Goal: Task Accomplishment & Management: Complete application form

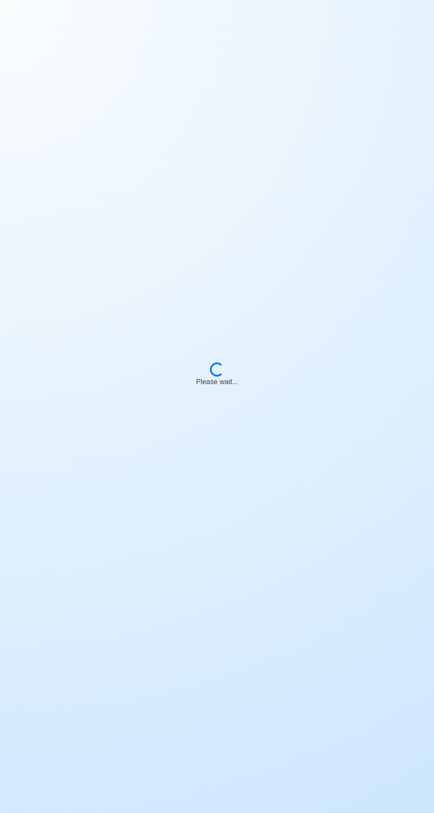
scroll to position [62, 0]
click at [265, 59] on body "Loading... Please wait..." at bounding box center [217, 406] width 434 height 813
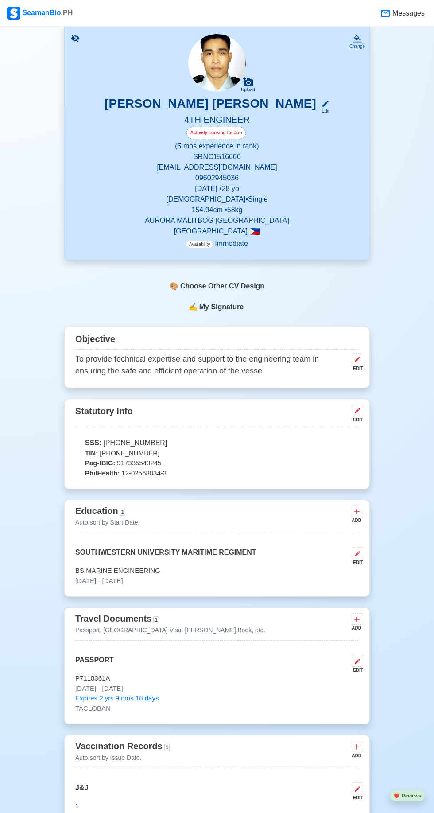
scroll to position [0, 0]
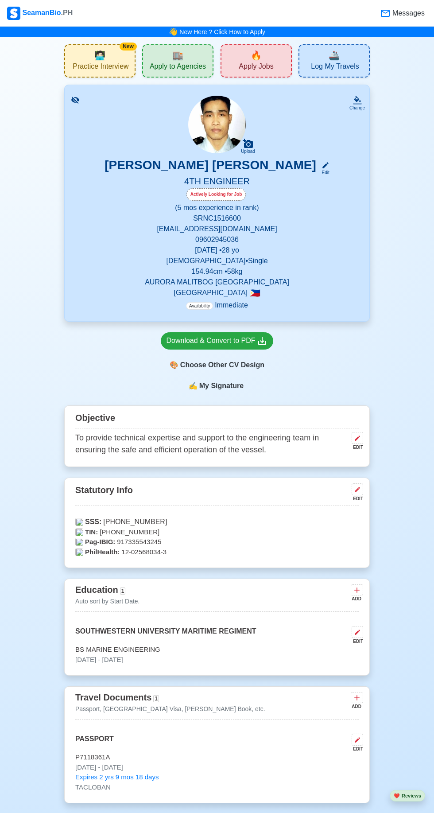
click at [261, 69] on span "Apply Jobs" at bounding box center [256, 67] width 35 height 11
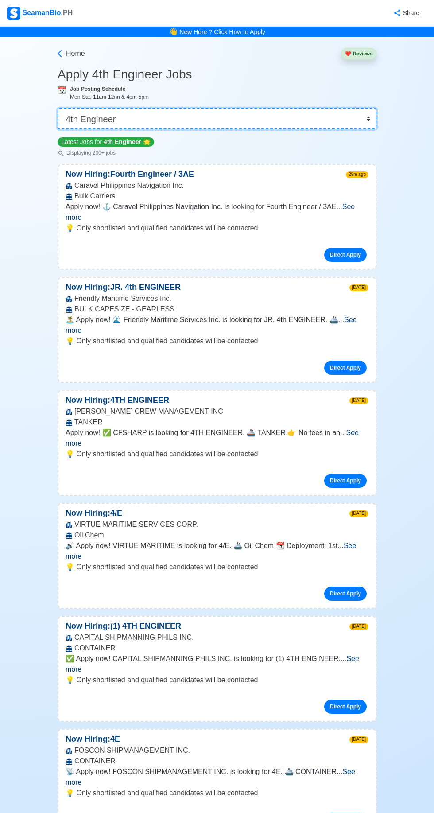
click at [366, 118] on select "👉 Select Rank or Position Master Chief Officer 2nd Officer 3rd Officer Junior O…" at bounding box center [217, 118] width 319 height 21
click at [58, 108] on select "👉 Select Rank or Position Master Chief Officer 2nd Officer 3rd Officer Junior O…" at bounding box center [217, 118] width 319 height 21
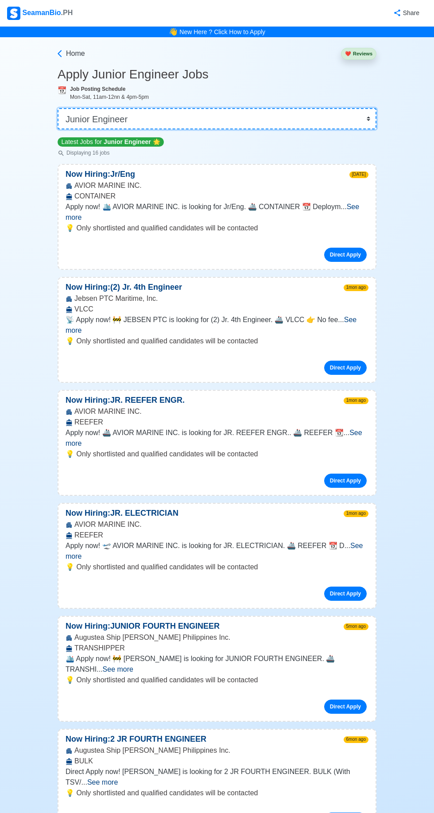
click at [364, 123] on select "👉 Select Rank or Position Master Chief Officer 2nd Officer 3rd Officer Junior O…" at bounding box center [217, 118] width 319 height 21
click at [58, 108] on select "👉 Select Rank or Position Master Chief Officer 2nd Officer 3rd Officer Junior O…" at bounding box center [217, 118] width 319 height 21
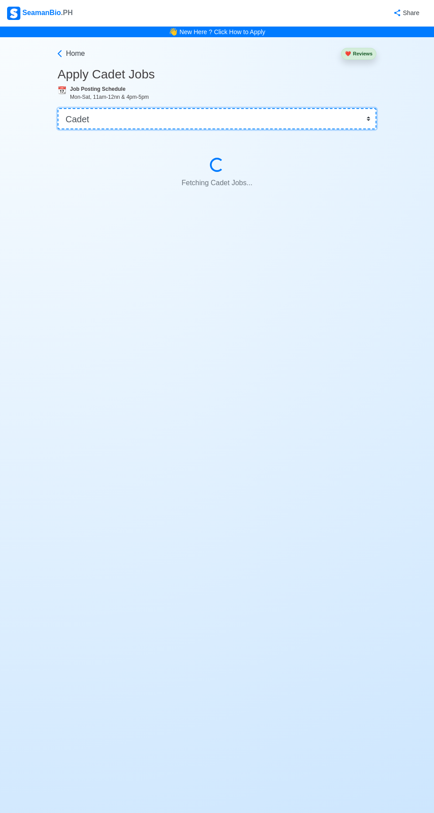
click at [374, 115] on select "👉 Select Rank or Position Master Chief Officer 2nd Officer 3rd Officer Junior O…" at bounding box center [217, 118] width 319 height 21
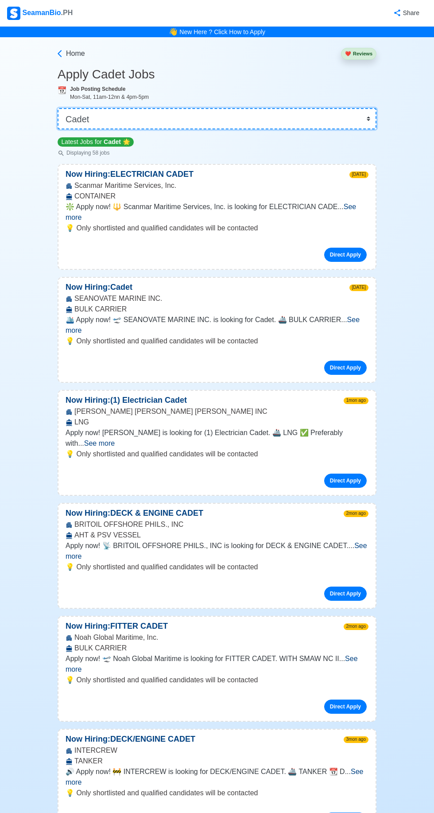
select select "4th Engineer"
click at [58, 108] on select "👉 Select Rank or Position Master Chief Officer 2nd Officer 3rd Officer Junior O…" at bounding box center [217, 118] width 319 height 21
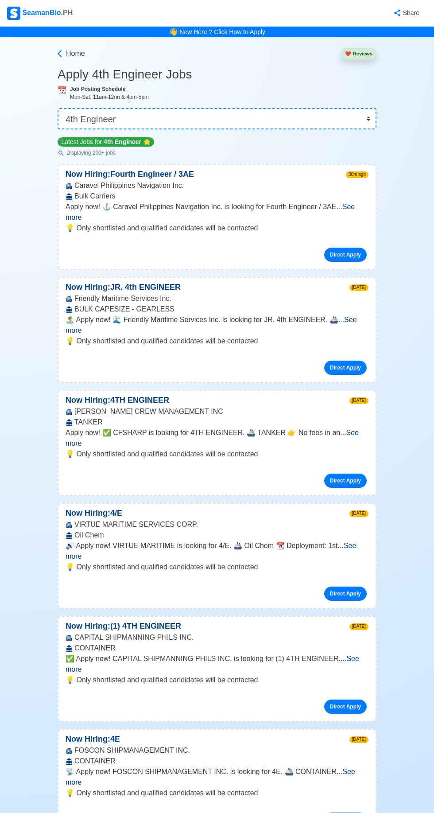
click at [355, 203] on span "See more" at bounding box center [210, 212] width 289 height 18
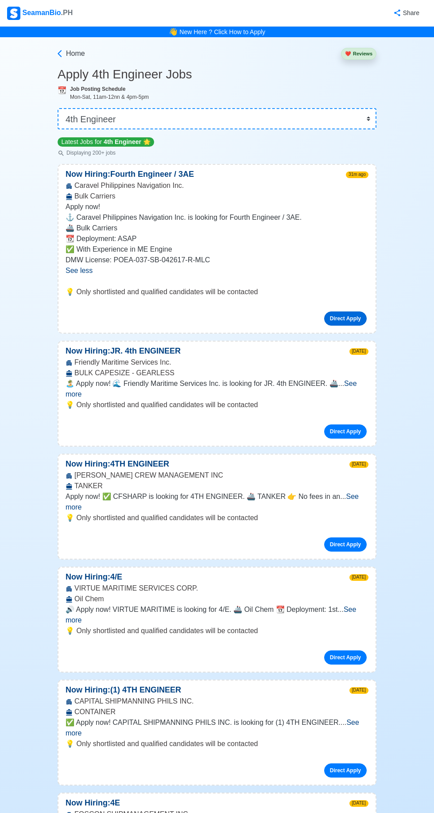
click at [358, 318] on link "Direct Apply" at bounding box center [345, 318] width 43 height 14
